Goal: Transaction & Acquisition: Purchase product/service

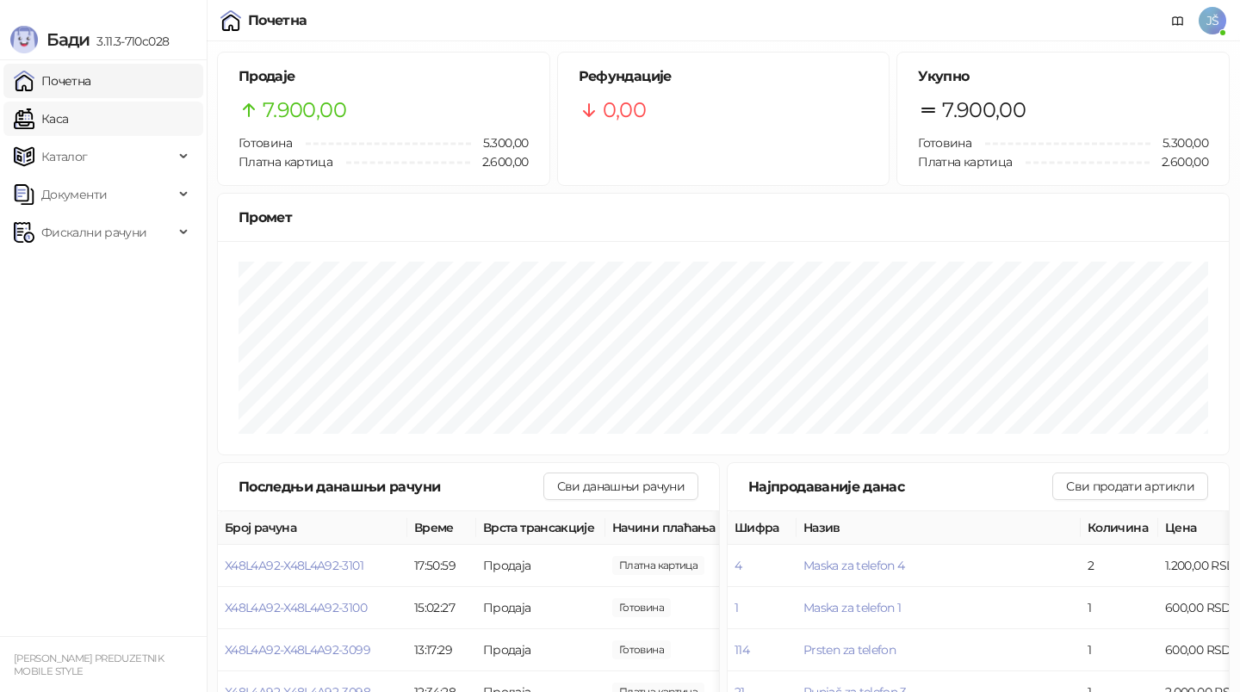
click at [68, 121] on link "Каса" at bounding box center [41, 119] width 54 height 34
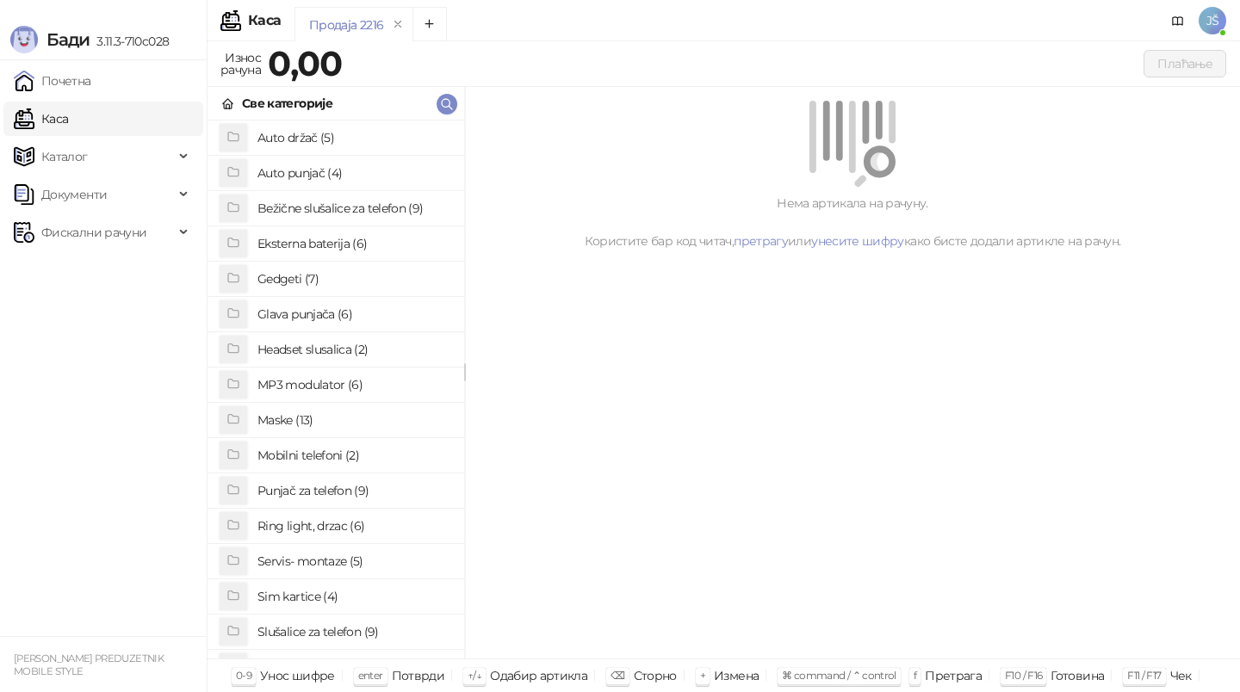
click at [332, 628] on h4 "Slušalice za telefon (9)" at bounding box center [353, 632] width 193 height 28
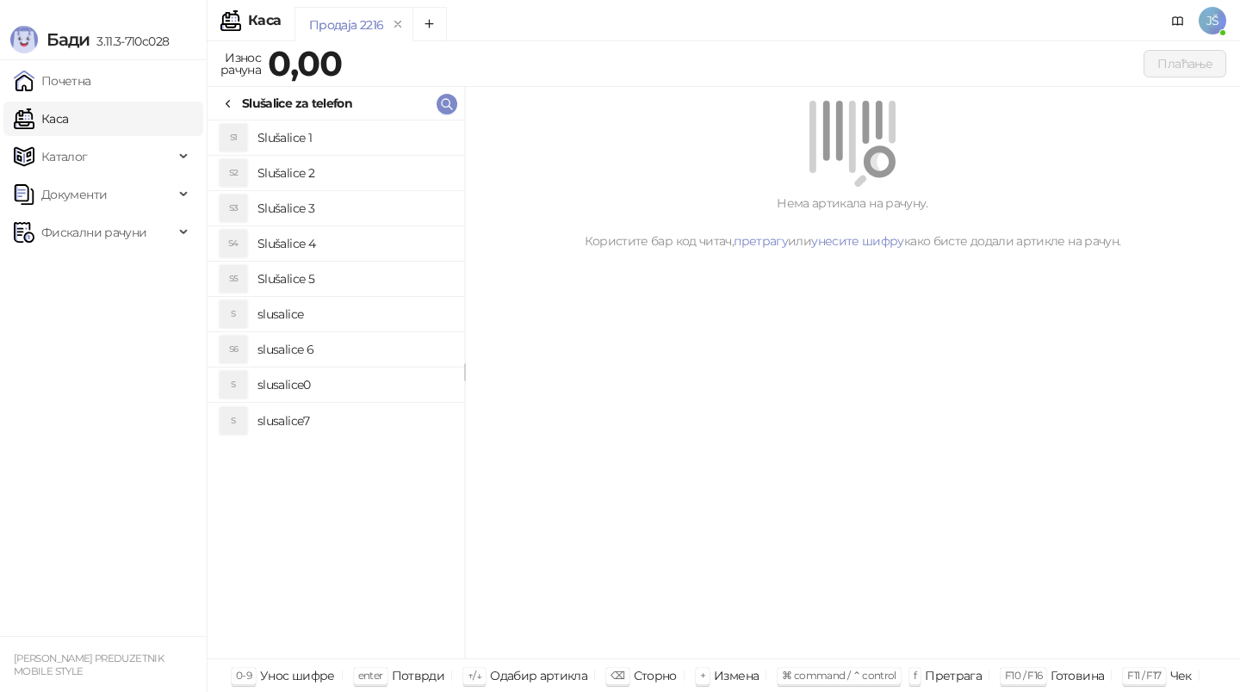
click at [357, 270] on h4 "Slušalice 5" at bounding box center [353, 279] width 193 height 28
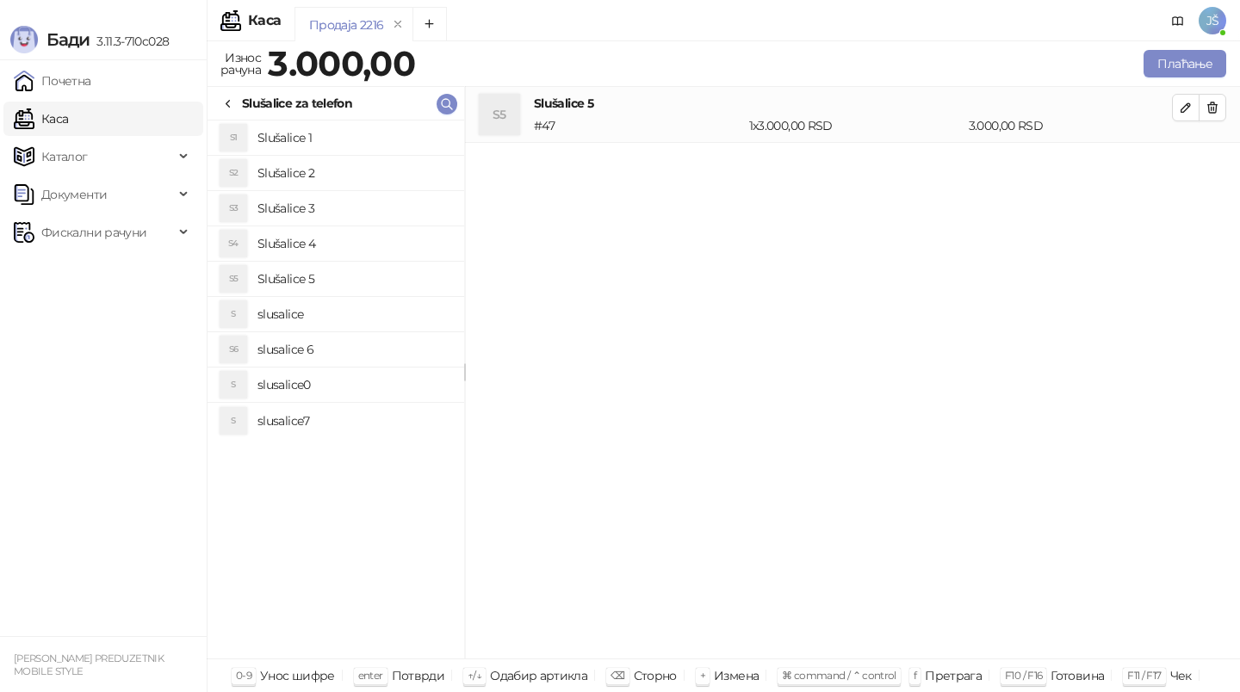
click at [351, 207] on h4 "Slušalice 3" at bounding box center [353, 209] width 193 height 28
click at [1216, 112] on icon "button" at bounding box center [1213, 108] width 14 height 14
click at [1163, 78] on div "Плаћање" at bounding box center [820, 64] width 820 height 34
click at [1160, 65] on button "Плаћање" at bounding box center [1185, 64] width 83 height 28
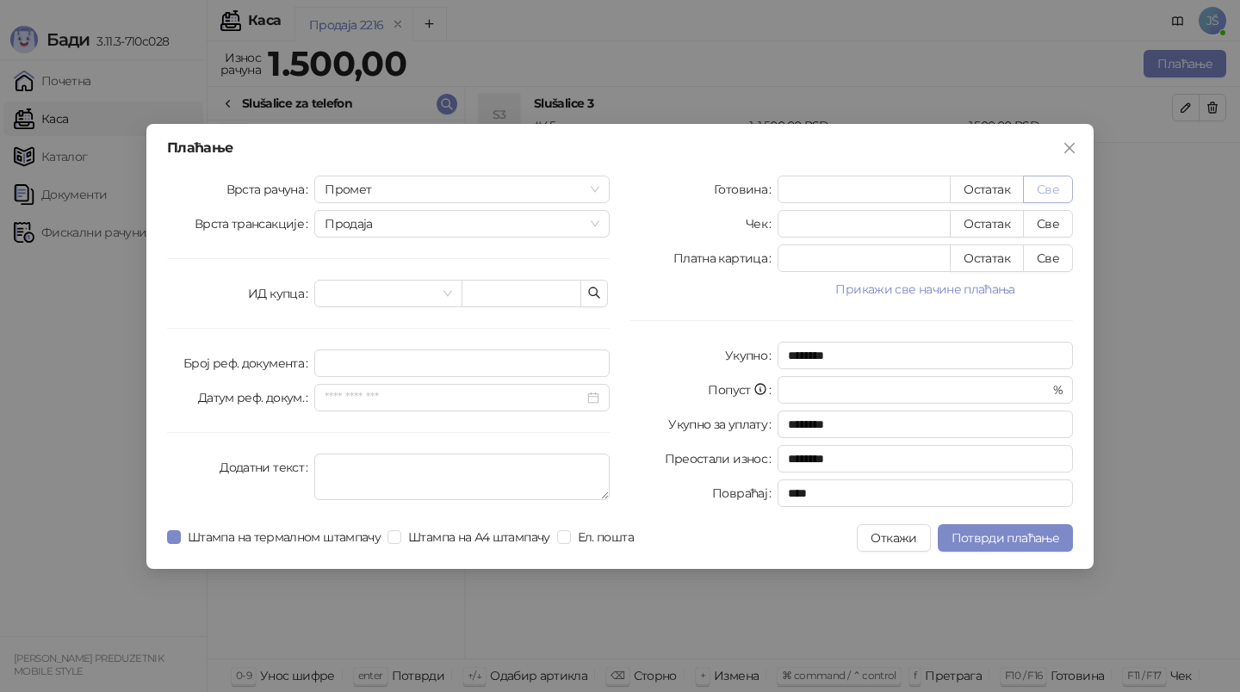
click at [1063, 187] on button "Све" at bounding box center [1048, 190] width 50 height 28
type input "****"
click at [993, 538] on span "Потврди плаћање" at bounding box center [1006, 538] width 108 height 16
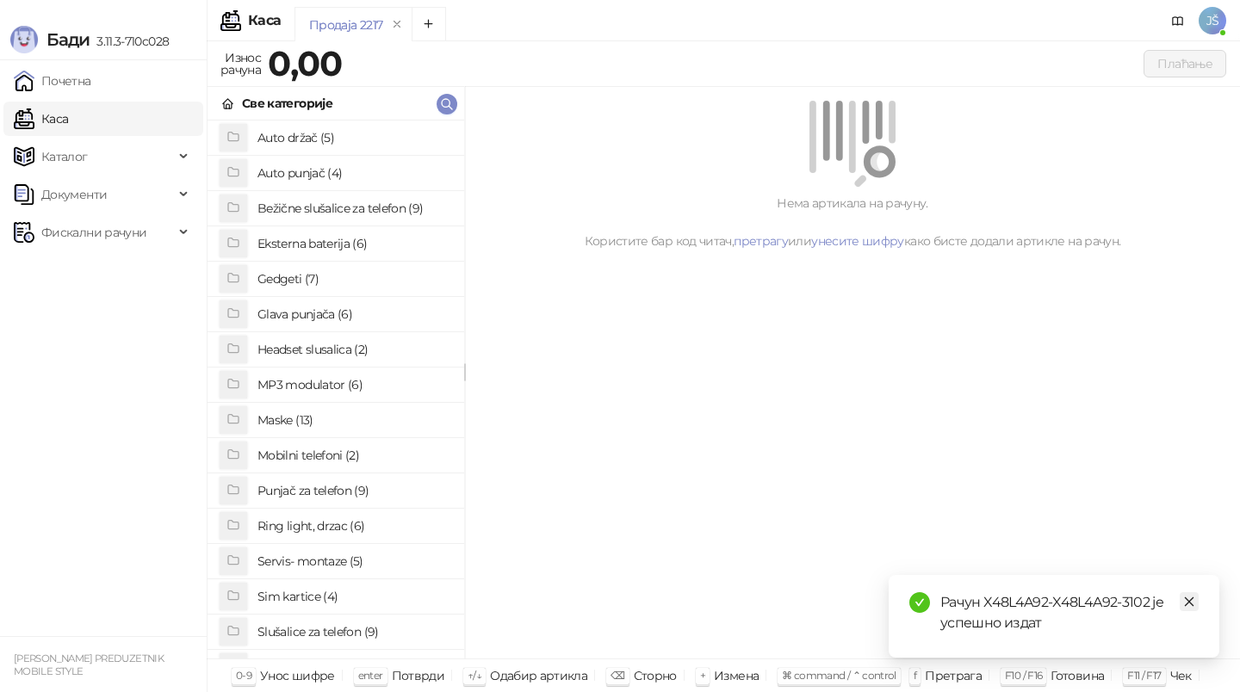
click at [1190, 602] on icon "close" at bounding box center [1189, 602] width 12 height 12
